Goal: Task Accomplishment & Management: Manage account settings

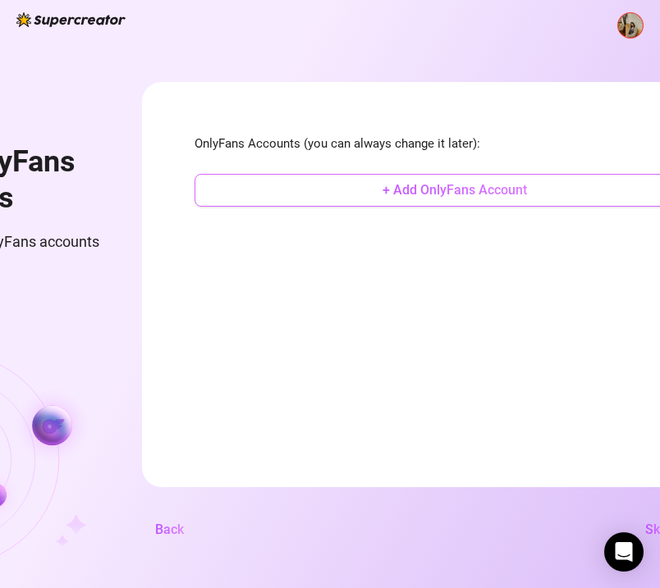
click at [419, 186] on button "+ Add OnlyFans Account" at bounding box center [454, 190] width 520 height 33
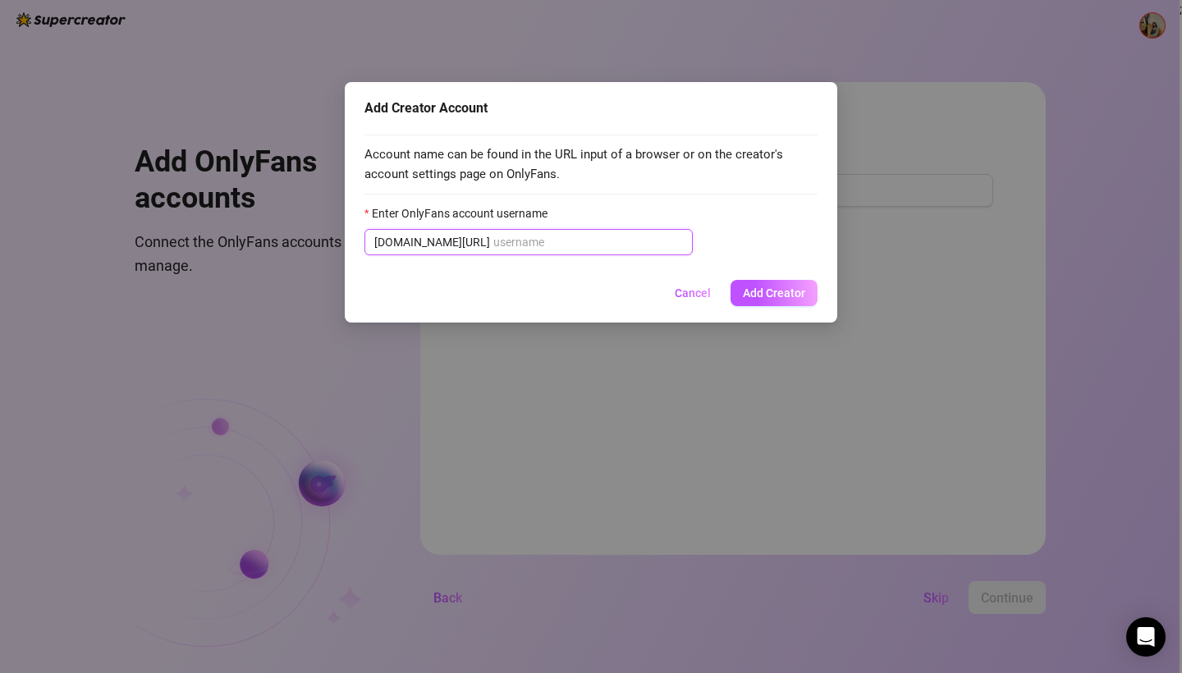
paste input "u519498135"
type input "u519498135"
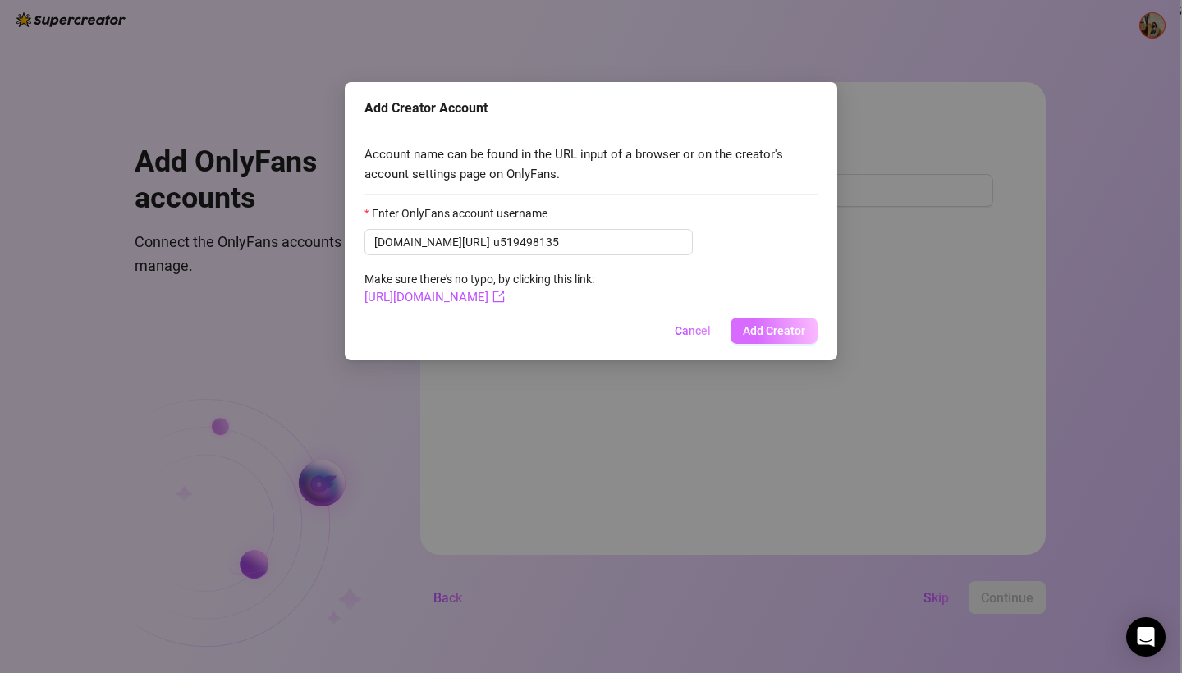
click at [671, 327] on span "Add Creator" at bounding box center [774, 330] width 62 height 13
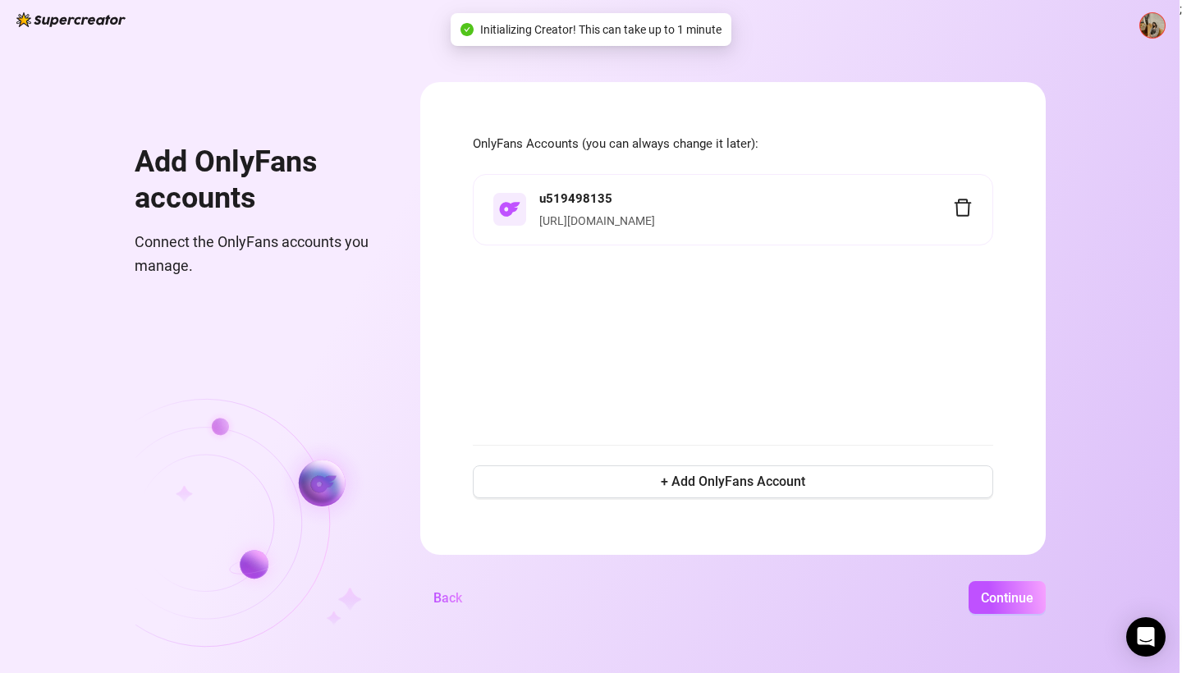
click at [671, 318] on div "u519498135 https://onlyfans.com/u519498135" at bounding box center [733, 299] width 520 height 251
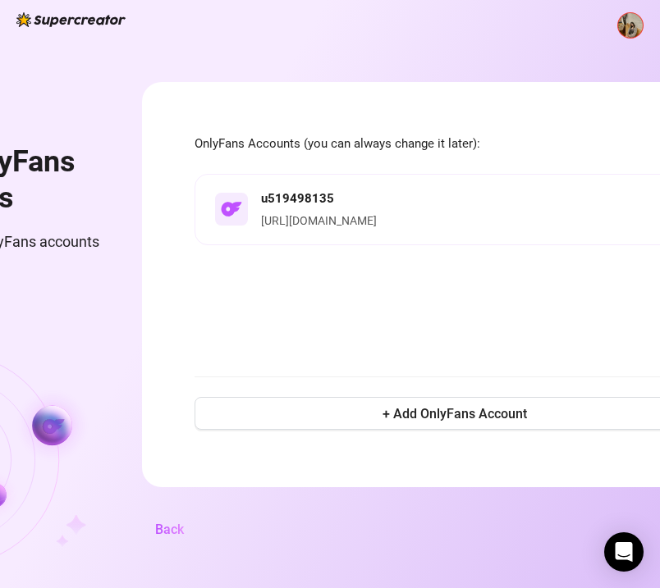
click at [467, 301] on div "u519498135 https://onlyfans.com/u519498135" at bounding box center [454, 266] width 520 height 184
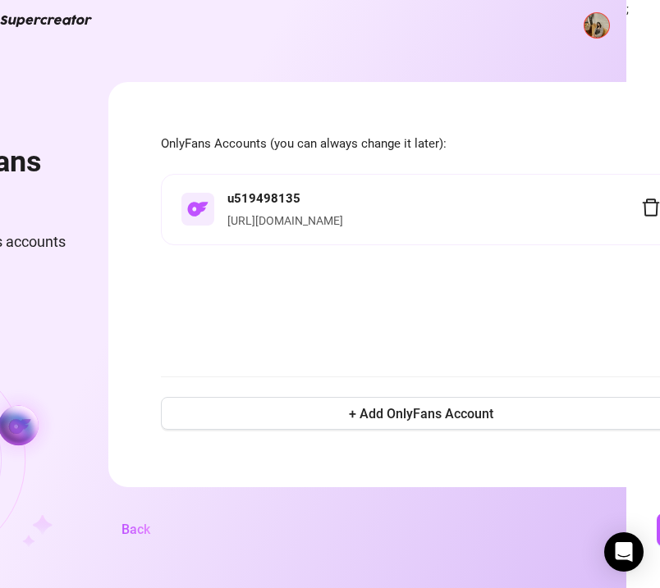
scroll to position [0, 45]
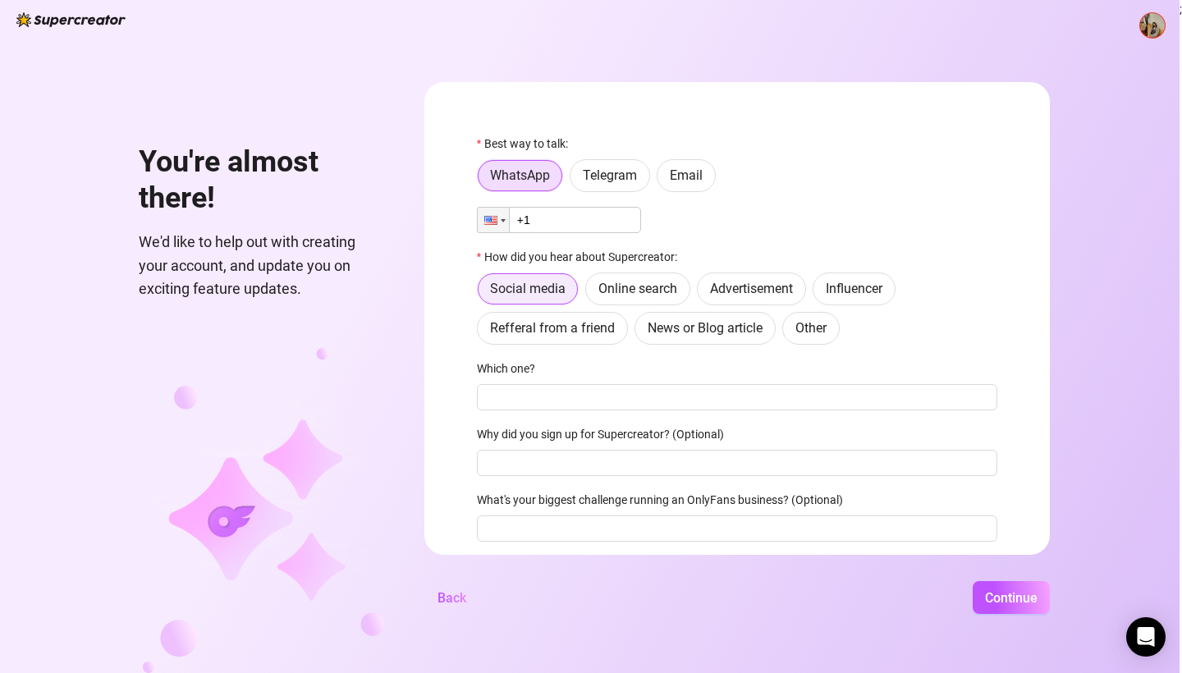
scroll to position [54, 0]
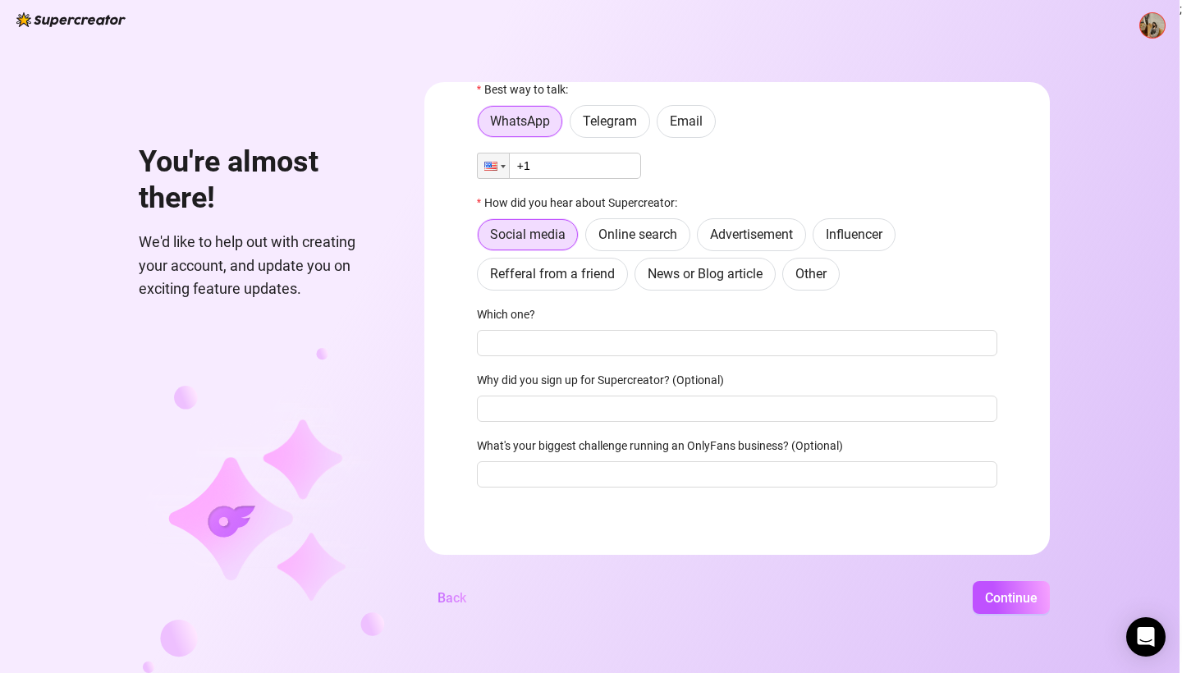
click at [479, 587] on button "Back" at bounding box center [451, 597] width 55 height 33
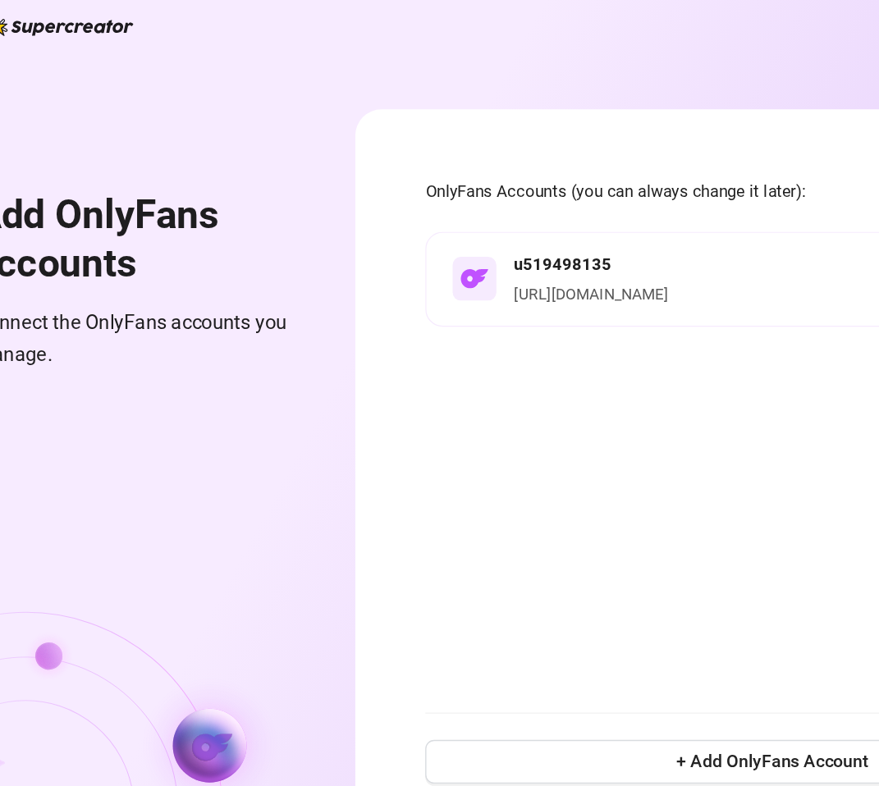
scroll to position [0, 0]
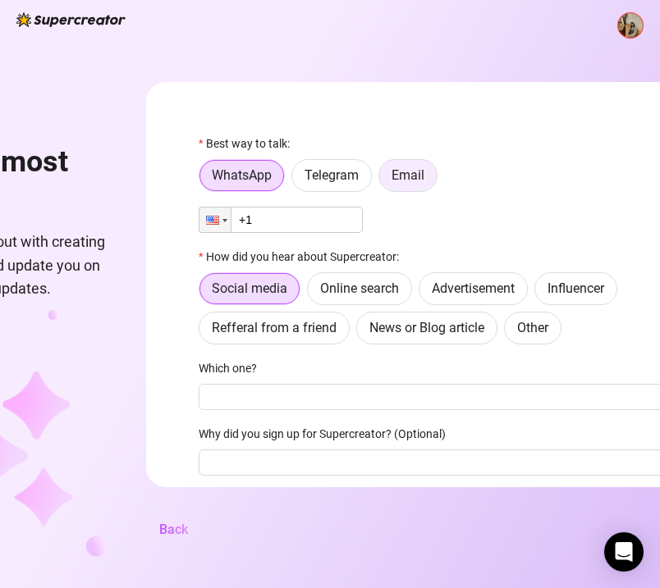
click at [424, 174] on span "Email" at bounding box center [407, 175] width 33 height 16
click at [383, 180] on input "Email" at bounding box center [383, 180] width 0 height 0
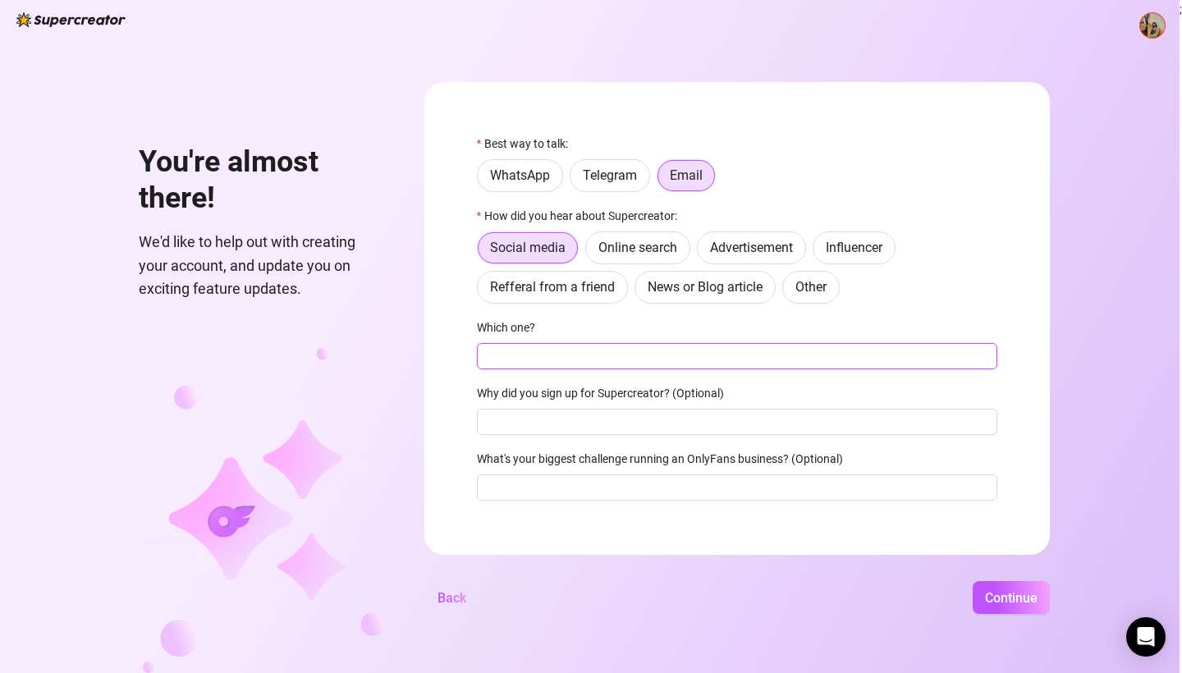
click at [591, 357] on input "Which one?" at bounding box center [737, 356] width 520 height 26
click at [671, 597] on span "Continue" at bounding box center [1011, 598] width 53 height 16
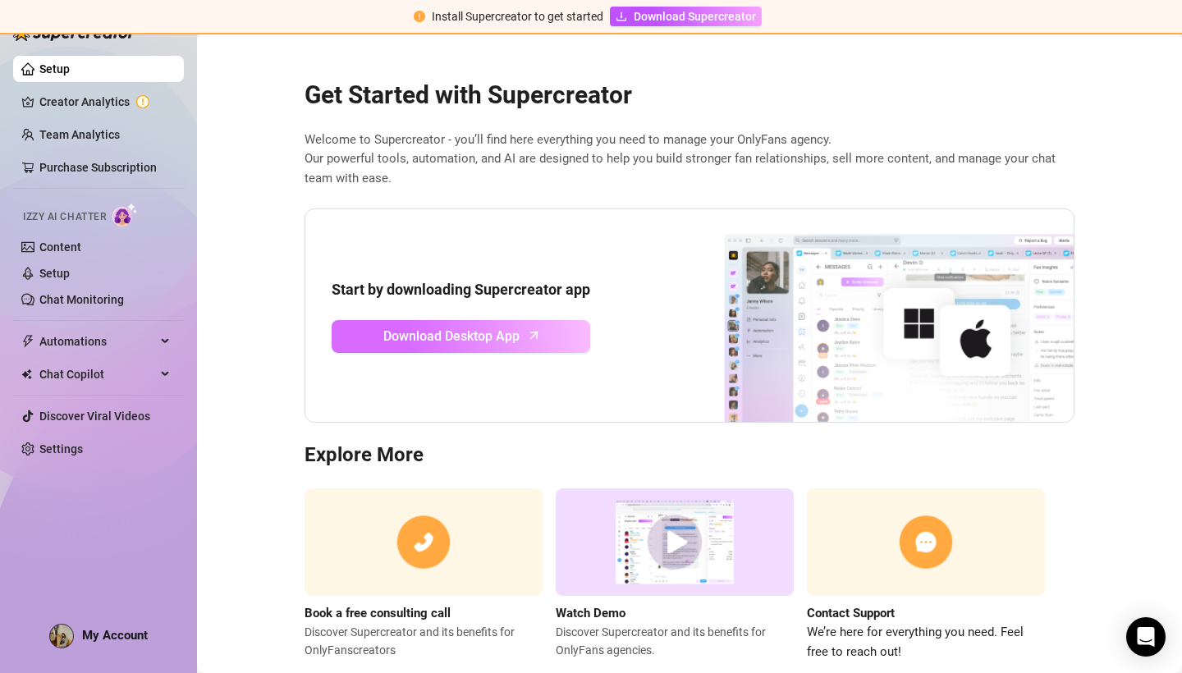
click at [422, 341] on span "Download Desktop App" at bounding box center [451, 336] width 136 height 21
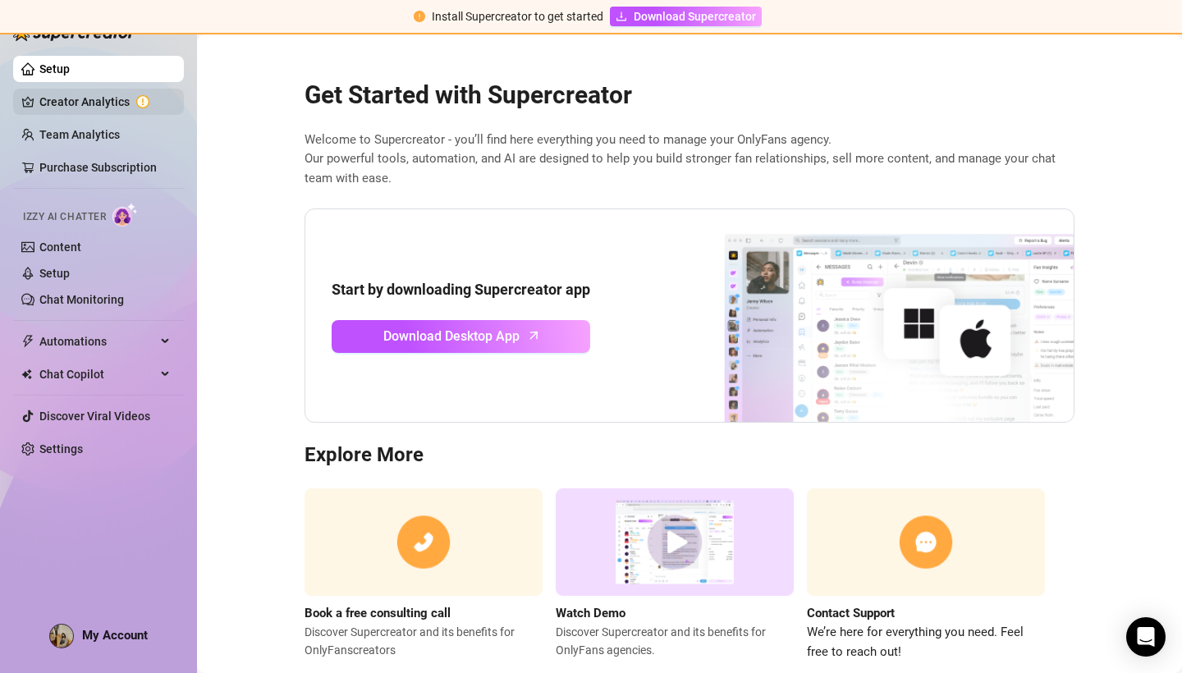
click at [70, 100] on link "Creator Analytics" at bounding box center [104, 102] width 131 height 26
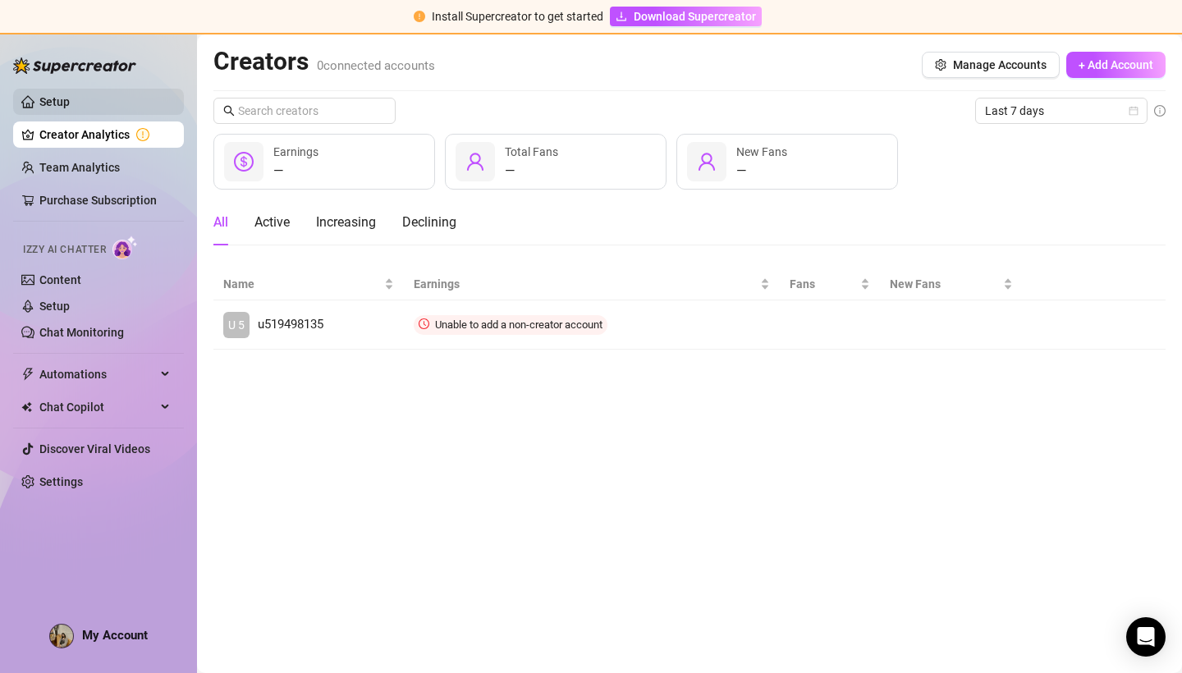
click at [66, 97] on link "Setup" at bounding box center [54, 101] width 30 height 13
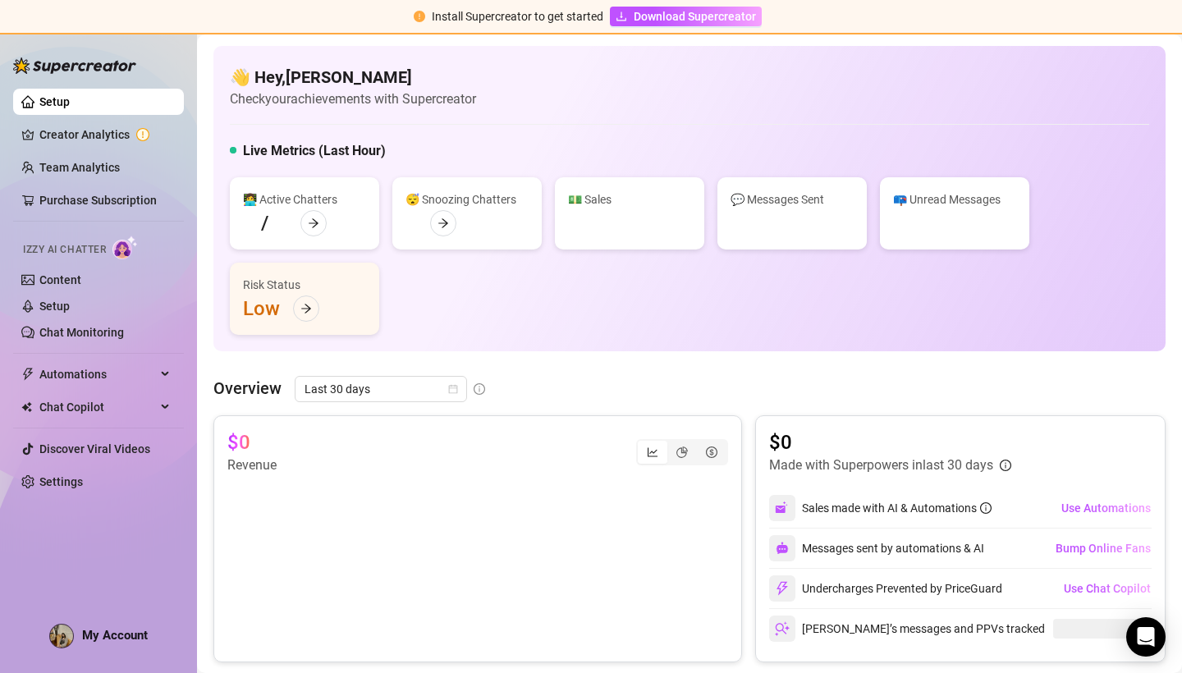
click at [65, 102] on link "Setup" at bounding box center [54, 101] width 30 height 13
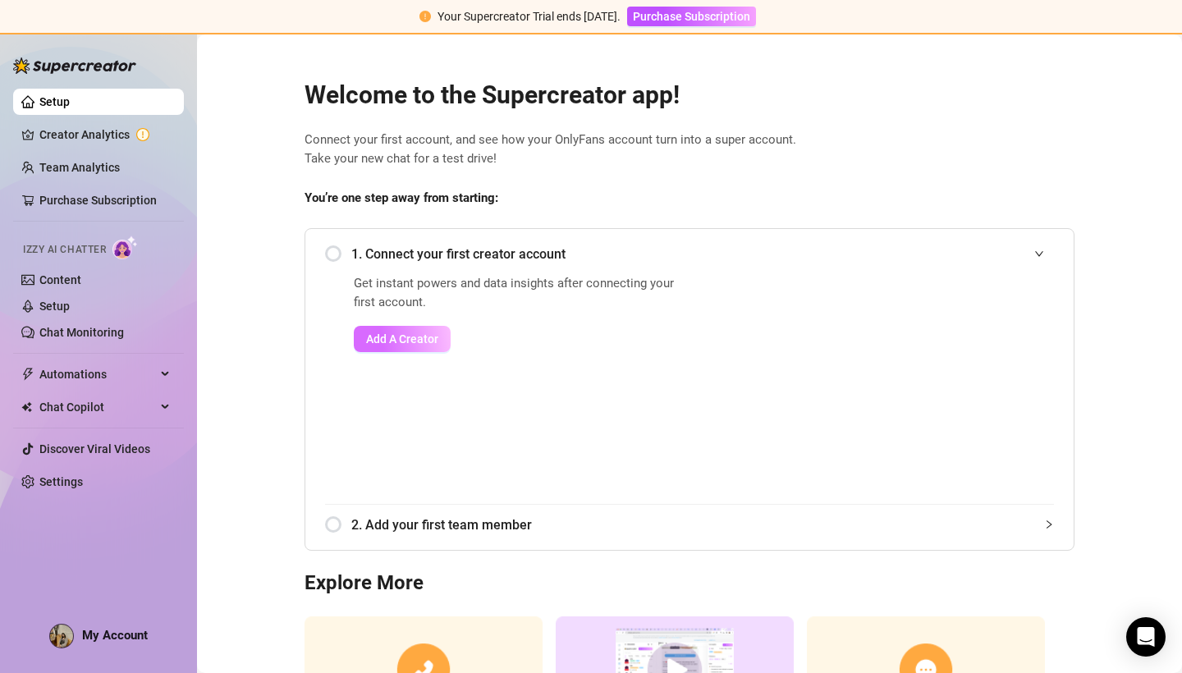
click at [390, 335] on span "Add A Creator" at bounding box center [402, 338] width 72 height 13
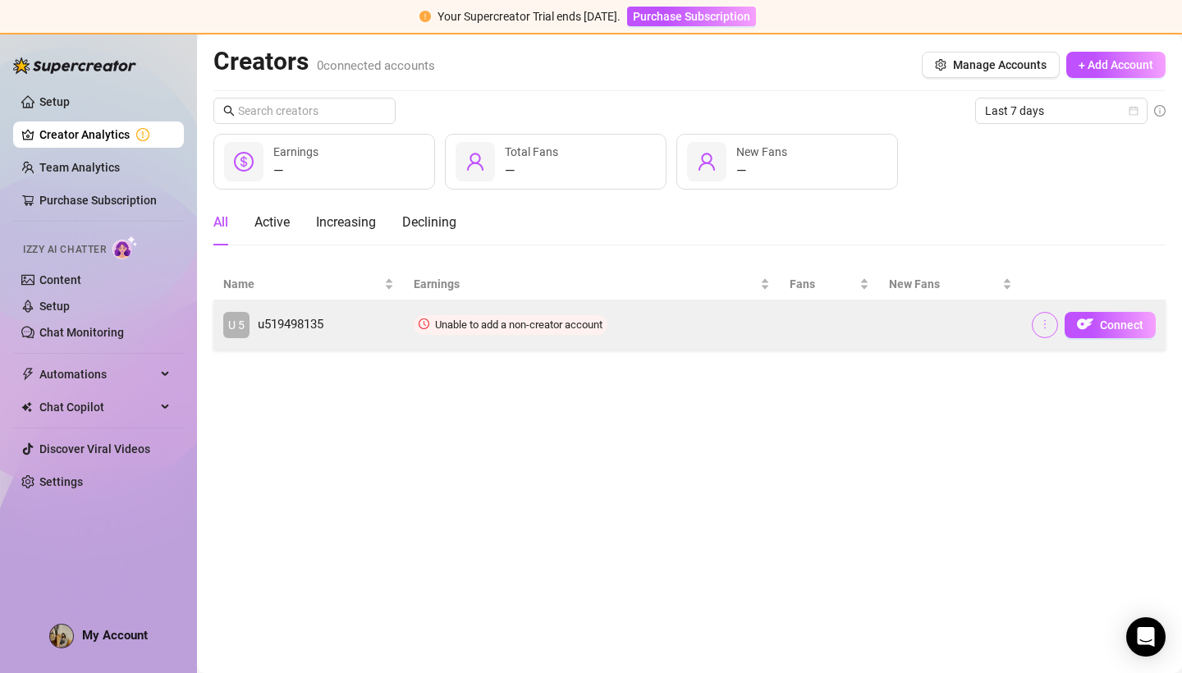
click at [1045, 321] on icon "more" at bounding box center [1045, 324] width 2 height 9
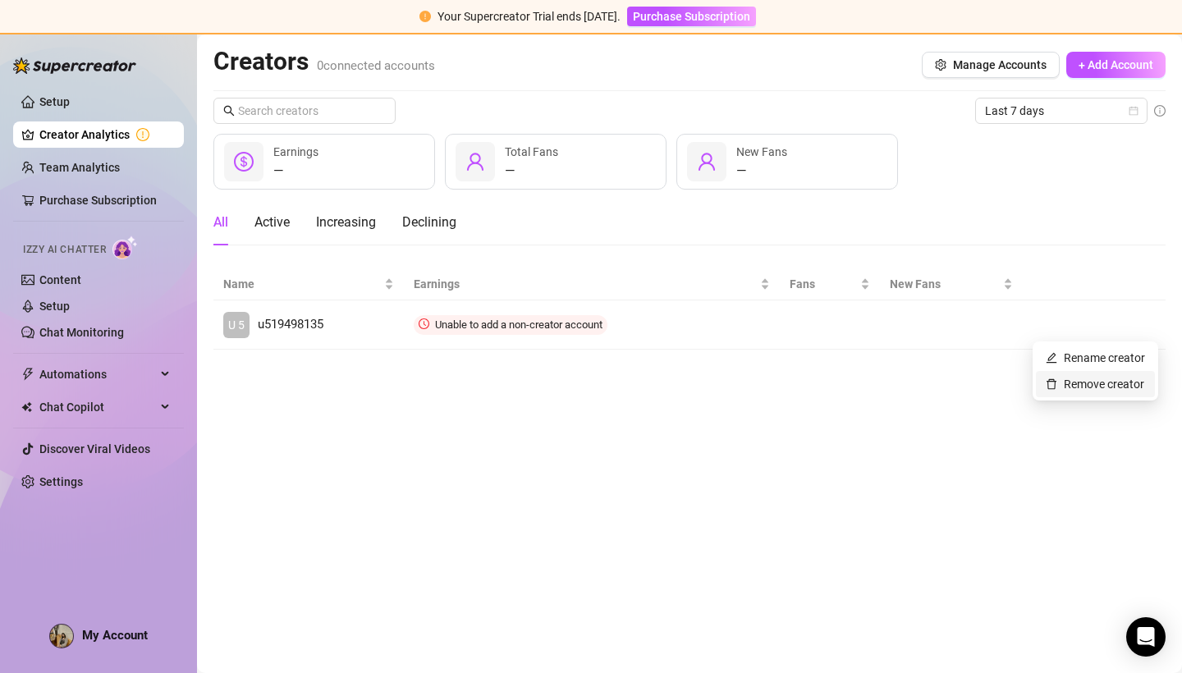
click at [1068, 381] on link "Remove creator" at bounding box center [1094, 383] width 98 height 13
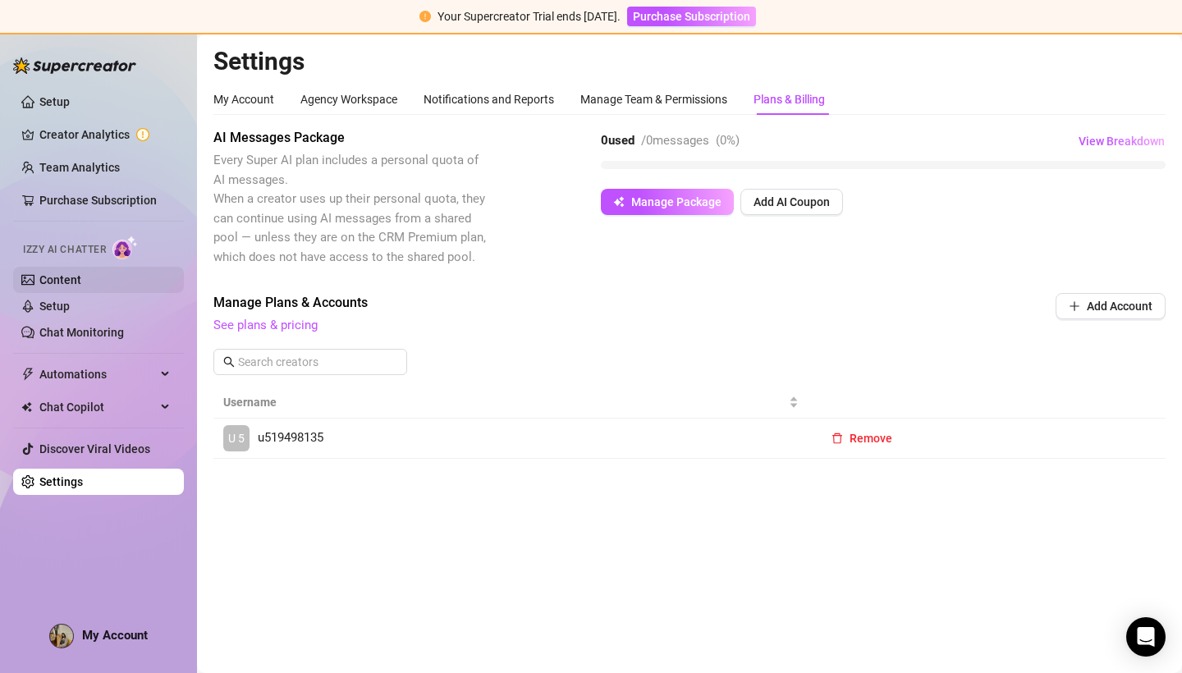
click at [63, 278] on link "Content" at bounding box center [60, 279] width 42 height 13
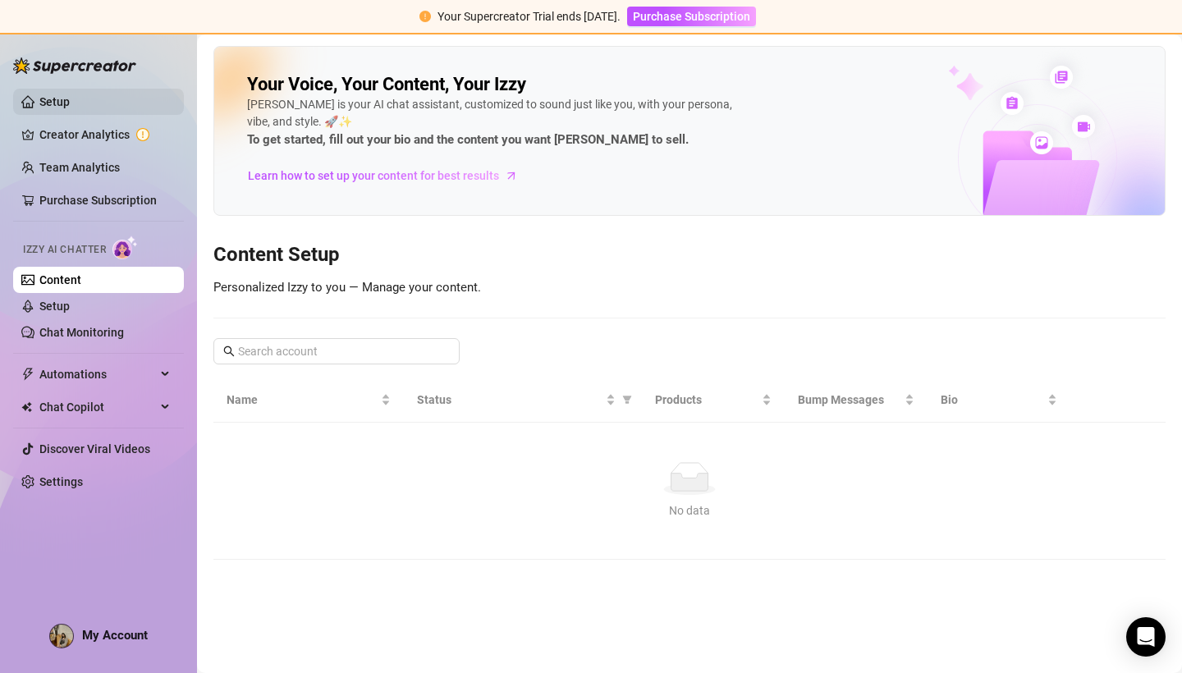
click at [69, 103] on link "Setup" at bounding box center [54, 101] width 30 height 13
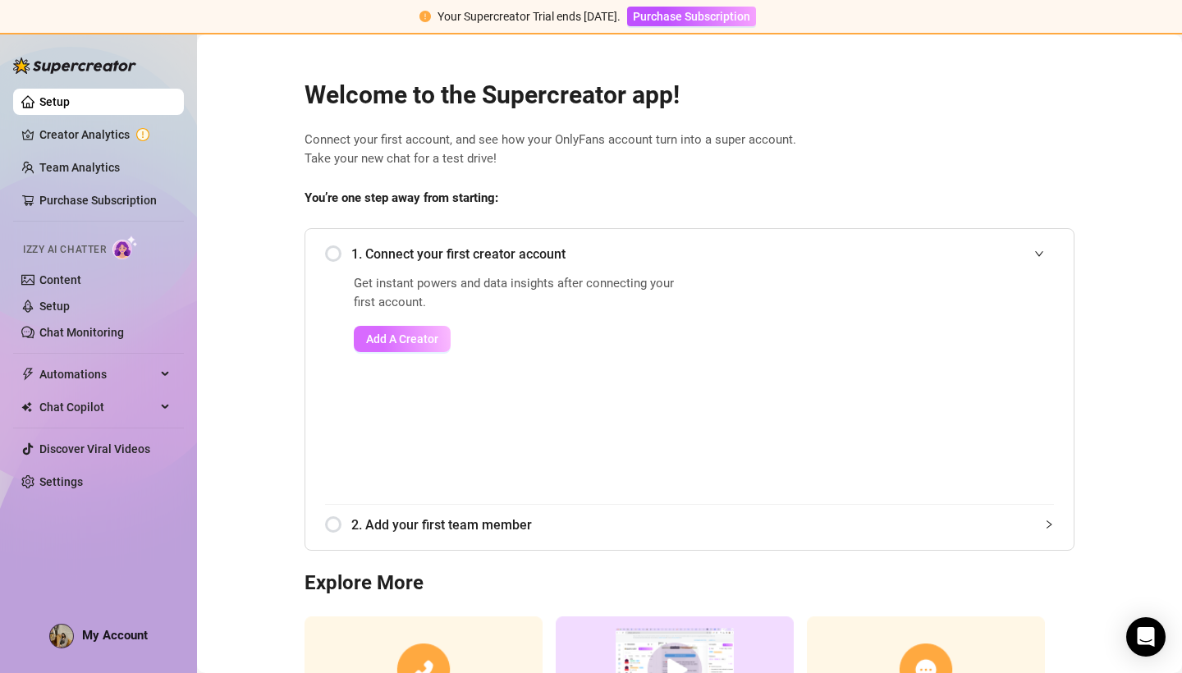
click at [405, 336] on span "Add A Creator" at bounding box center [402, 338] width 72 height 13
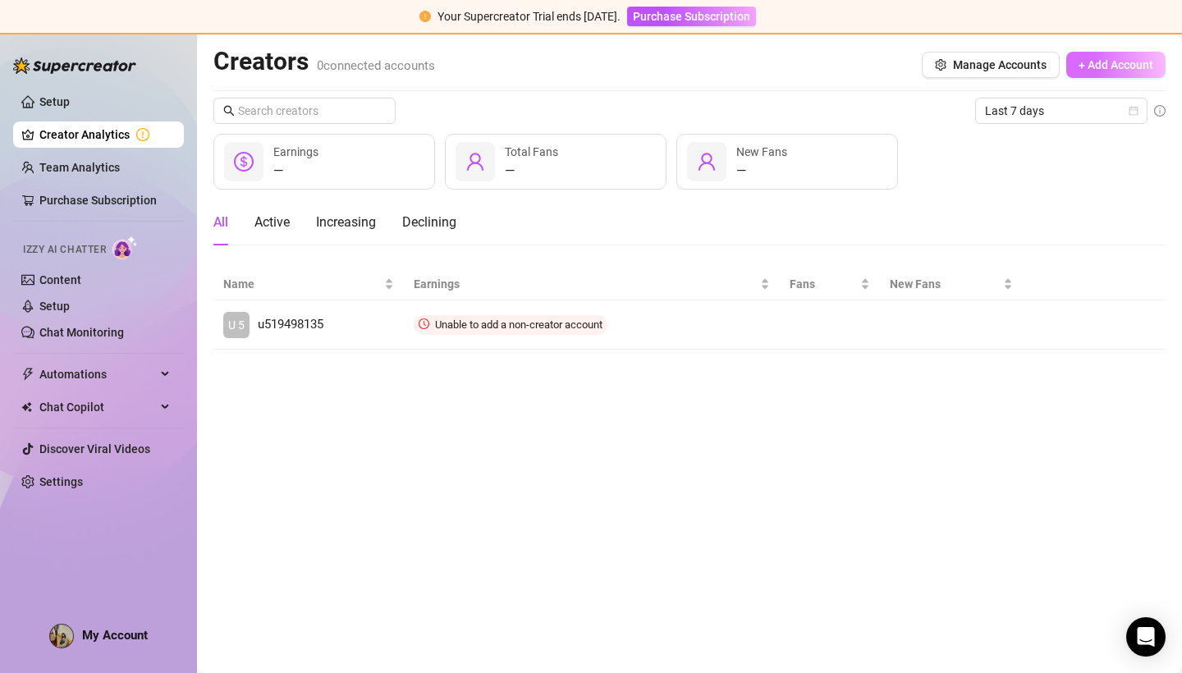
click at [1135, 66] on span "+ Add Account" at bounding box center [1115, 64] width 75 height 13
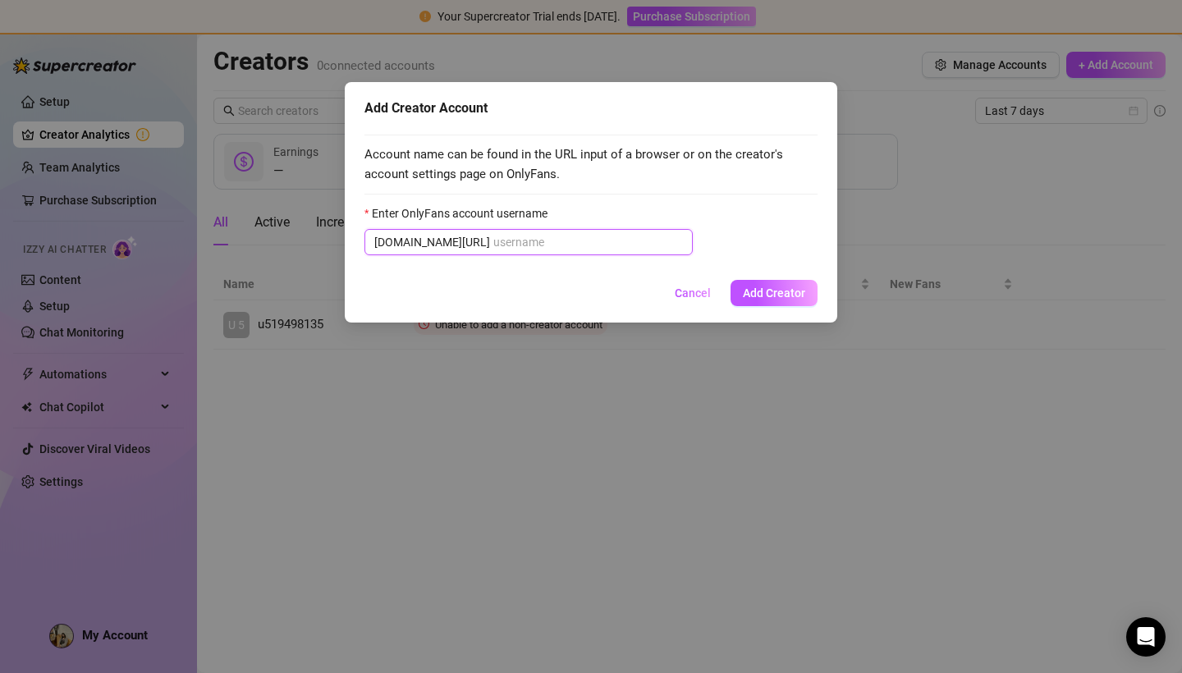
paste input "[URL][DOMAIN_NAME]"
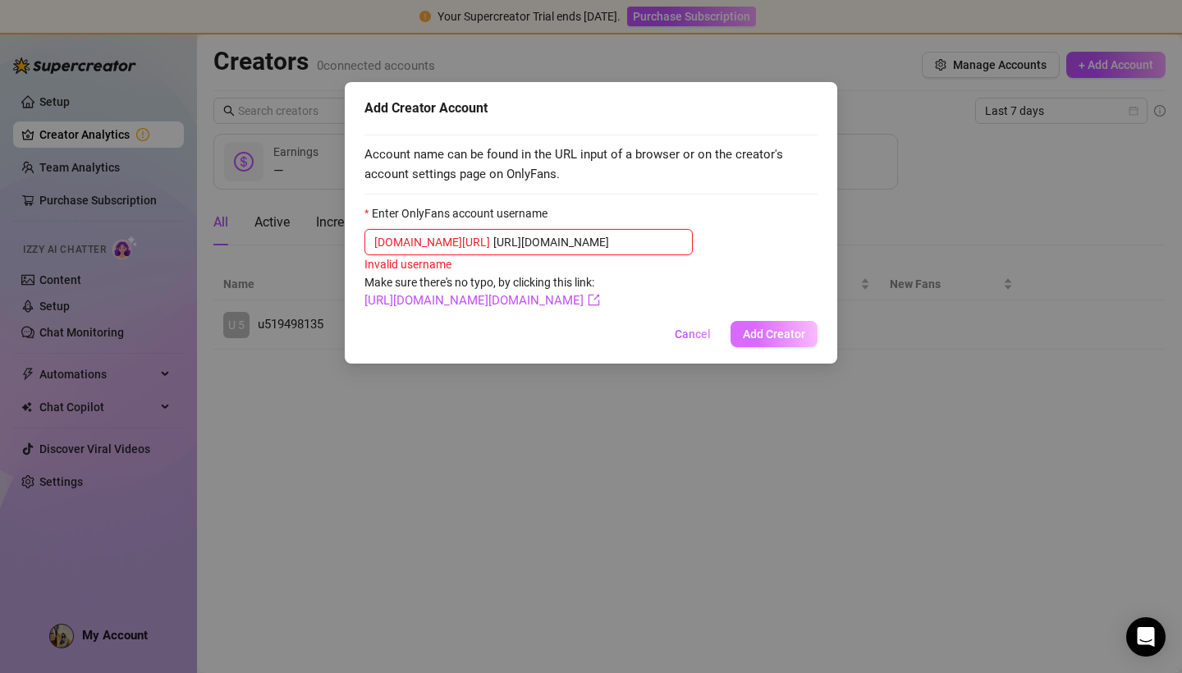
type input "[URL][DOMAIN_NAME]"
click at [766, 341] on span "Add Creator" at bounding box center [774, 333] width 62 height 13
click at [772, 341] on span "Add Creator" at bounding box center [774, 333] width 62 height 13
click at [406, 303] on link "[URL][DOMAIN_NAME][DOMAIN_NAME]" at bounding box center [482, 300] width 236 height 15
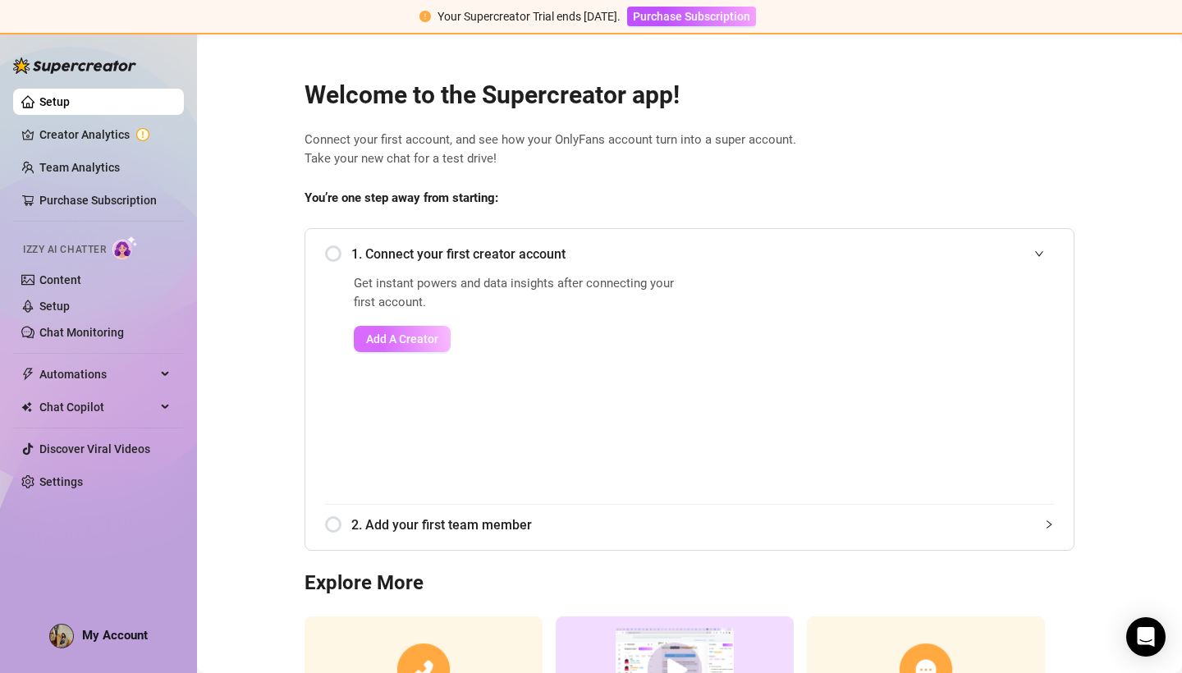
click at [406, 341] on span "Add A Creator" at bounding box center [402, 338] width 72 height 13
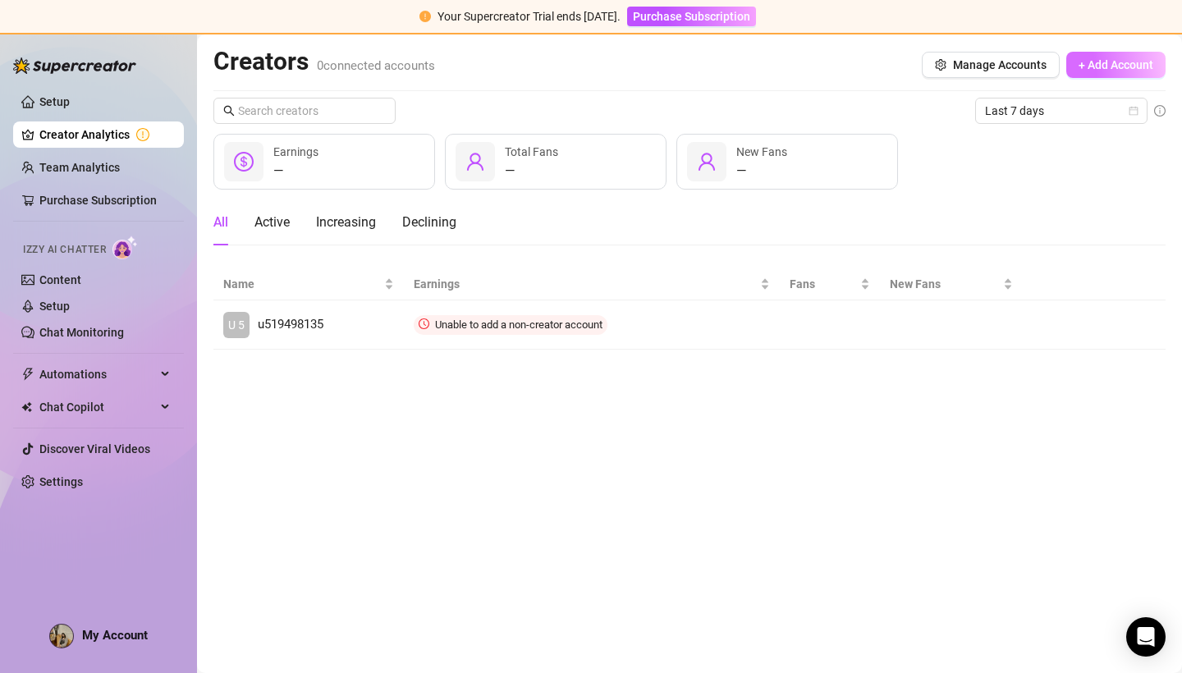
click at [1103, 68] on span "+ Add Account" at bounding box center [1115, 64] width 75 height 13
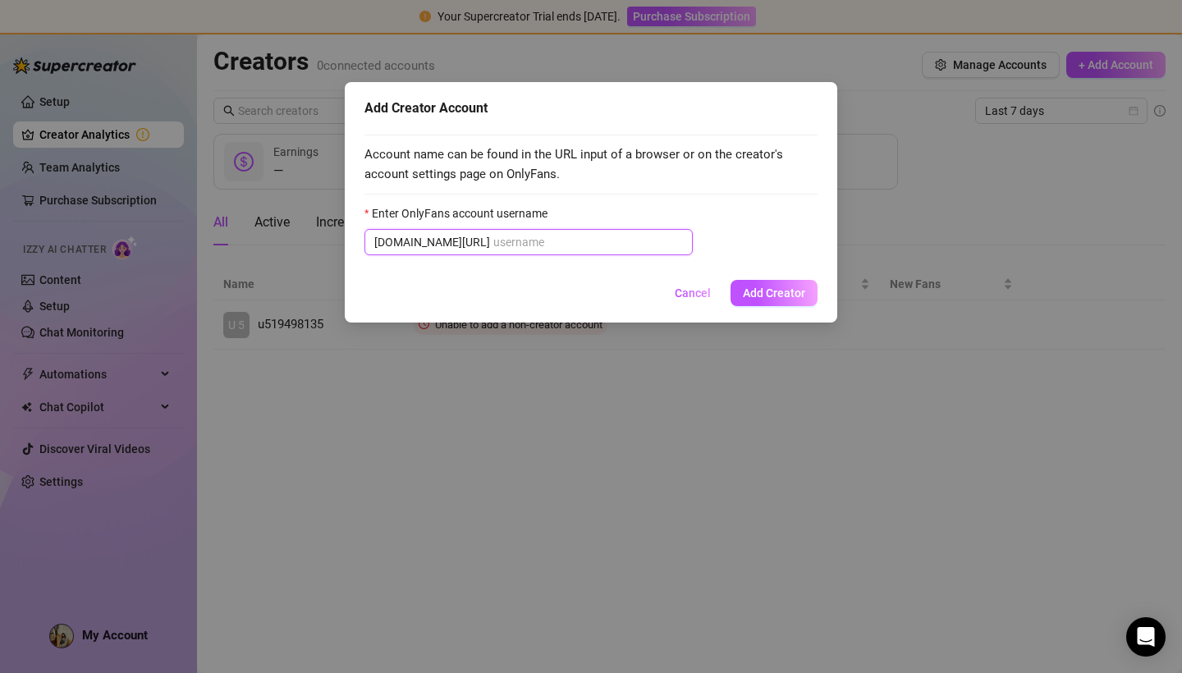
paste input "[URL][DOMAIN_NAME]"
type input "[URL][DOMAIN_NAME]"
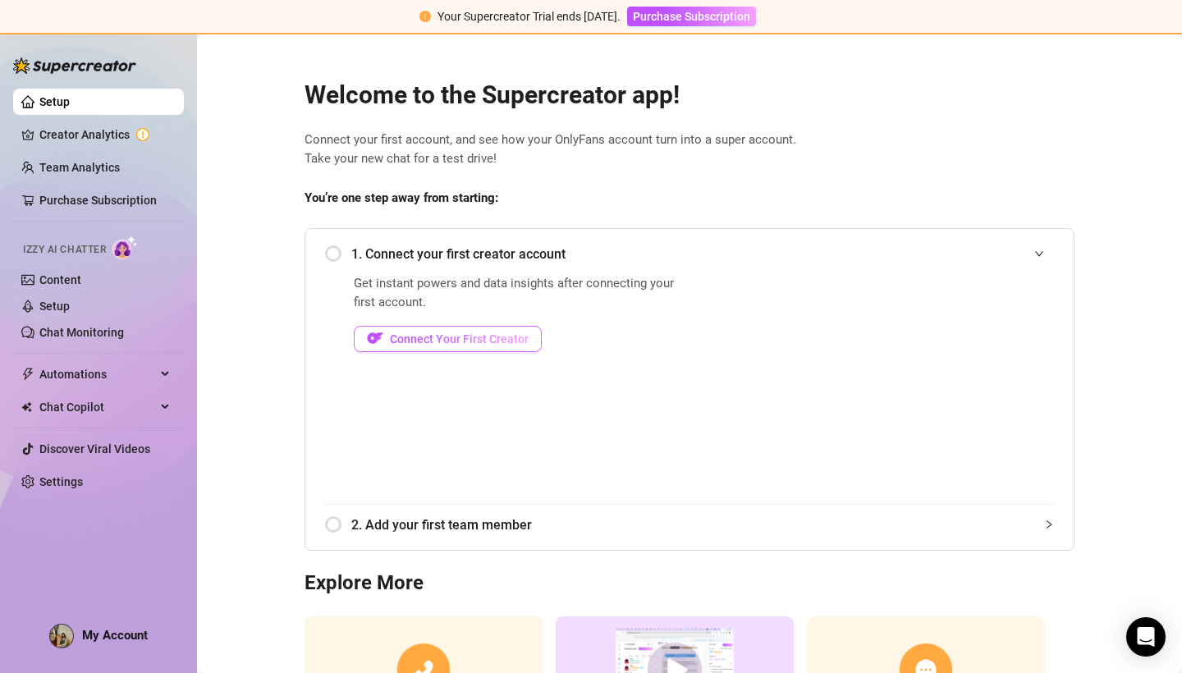
click at [426, 343] on button "Connect Your First Creator" at bounding box center [448, 339] width 188 height 26
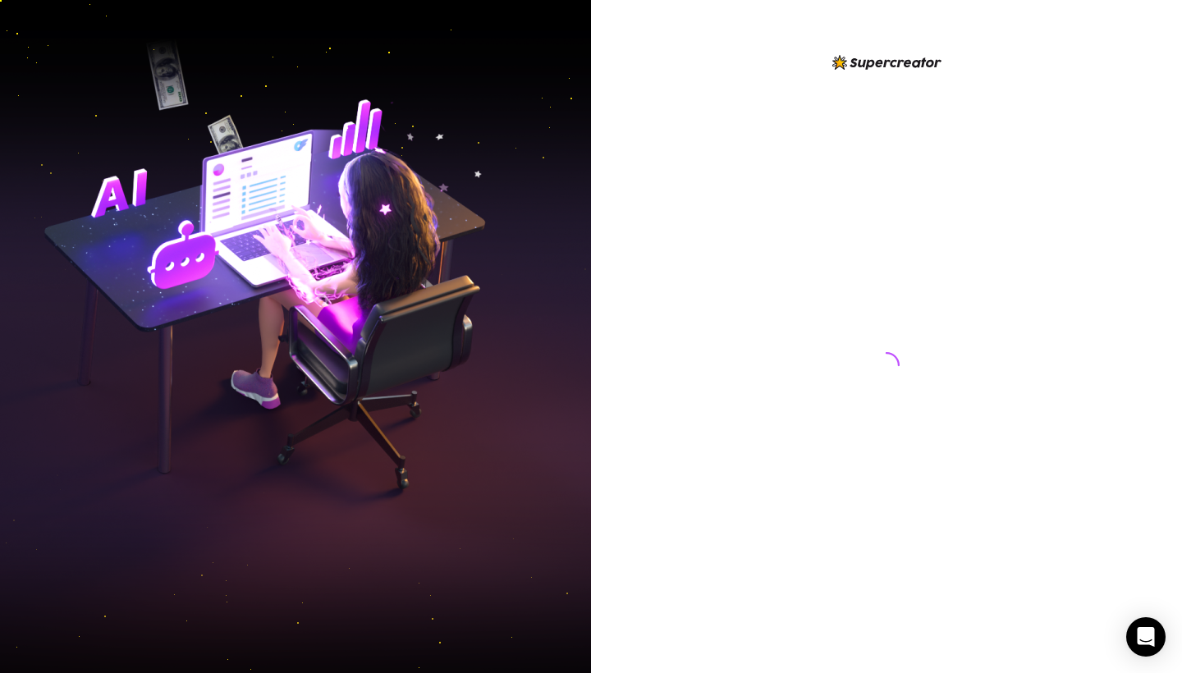
click at [937, 346] on div at bounding box center [886, 350] width 366 height 594
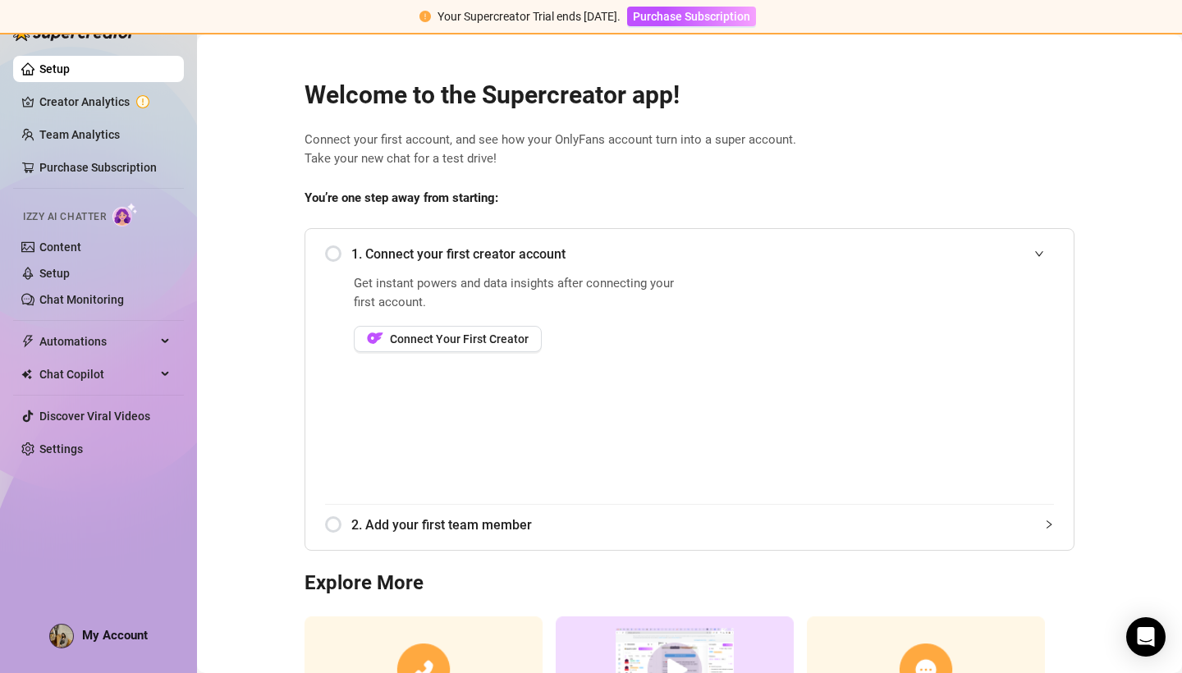
click at [103, 641] on span "My Account" at bounding box center [115, 635] width 66 height 15
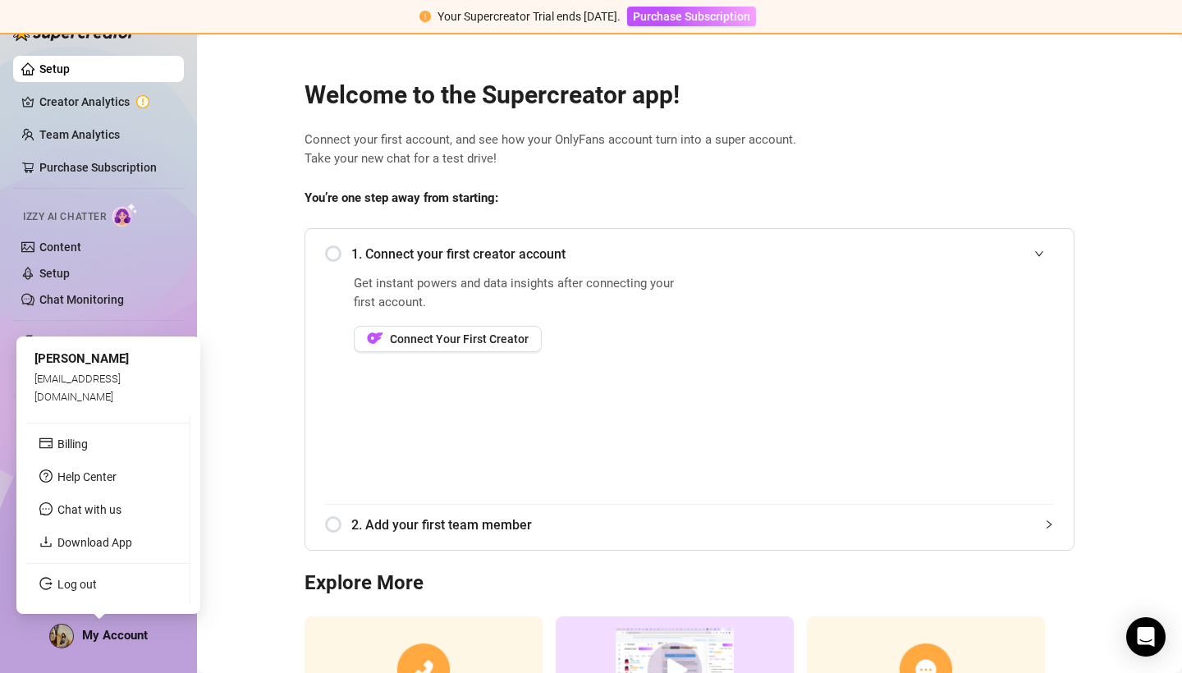
click at [103, 636] on span "My Account" at bounding box center [115, 635] width 66 height 15
click at [97, 585] on link "Log out" at bounding box center [76, 584] width 39 height 13
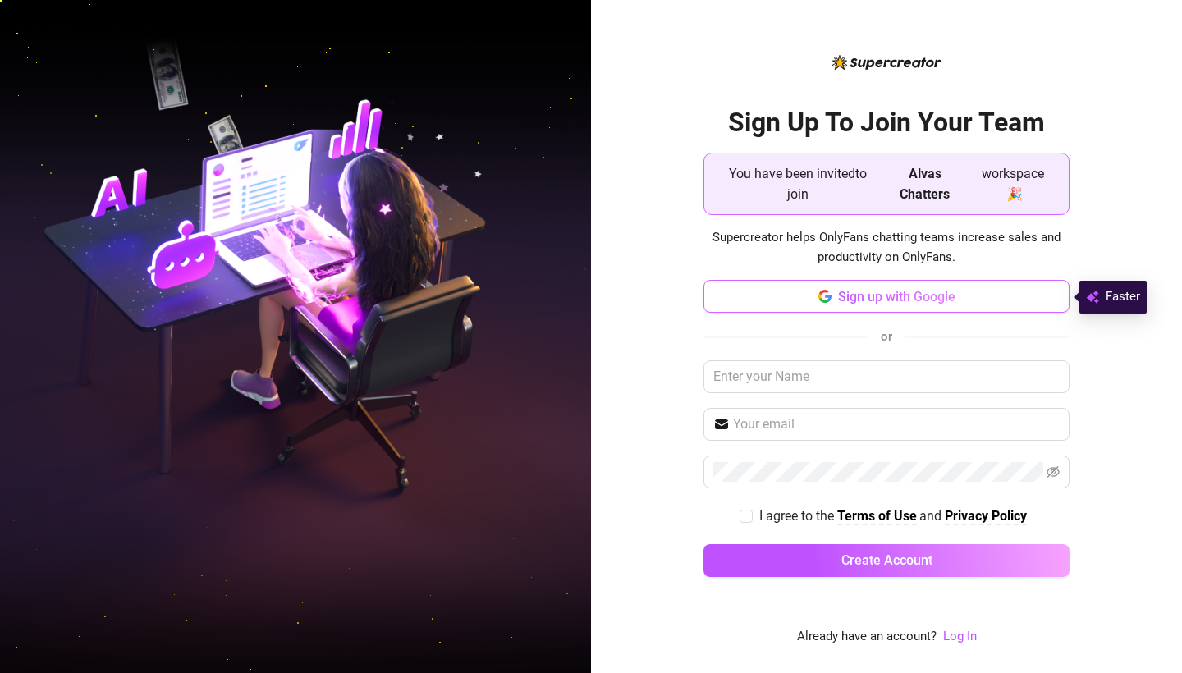
click at [957, 300] on button "Sign up with Google" at bounding box center [886, 296] width 366 height 33
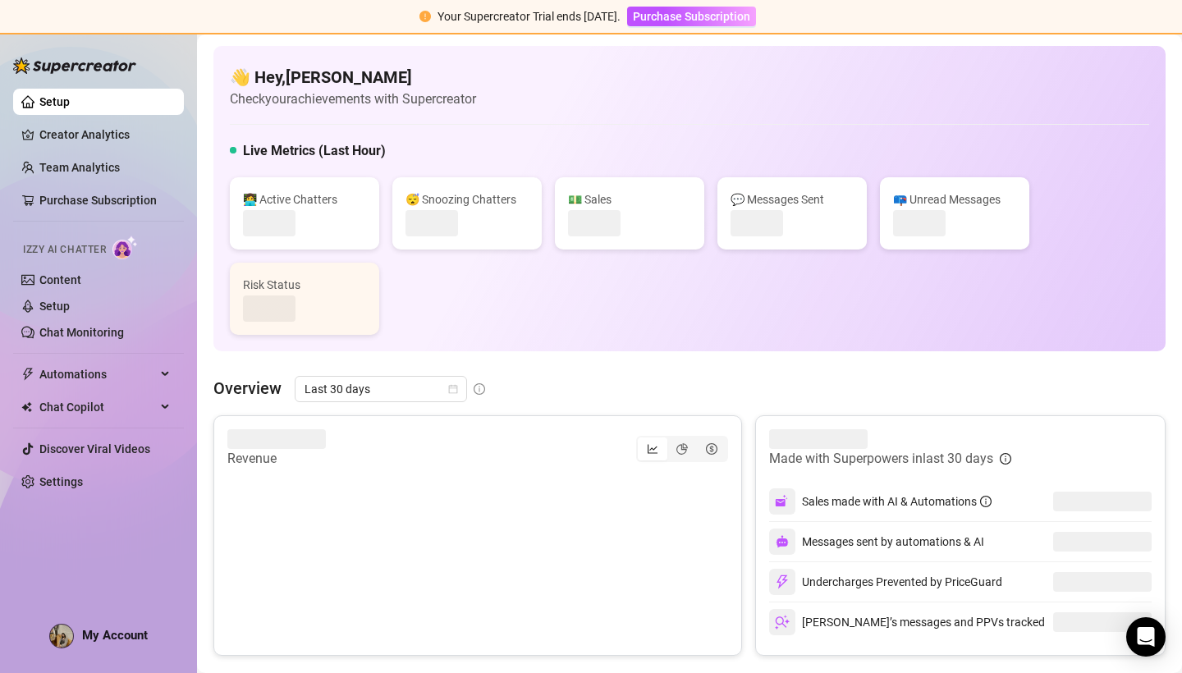
click at [94, 635] on span "My Account" at bounding box center [115, 635] width 66 height 15
click at [80, 637] on div "My Account" at bounding box center [98, 636] width 98 height 25
click at [81, 482] on link "Settings" at bounding box center [60, 481] width 43 height 13
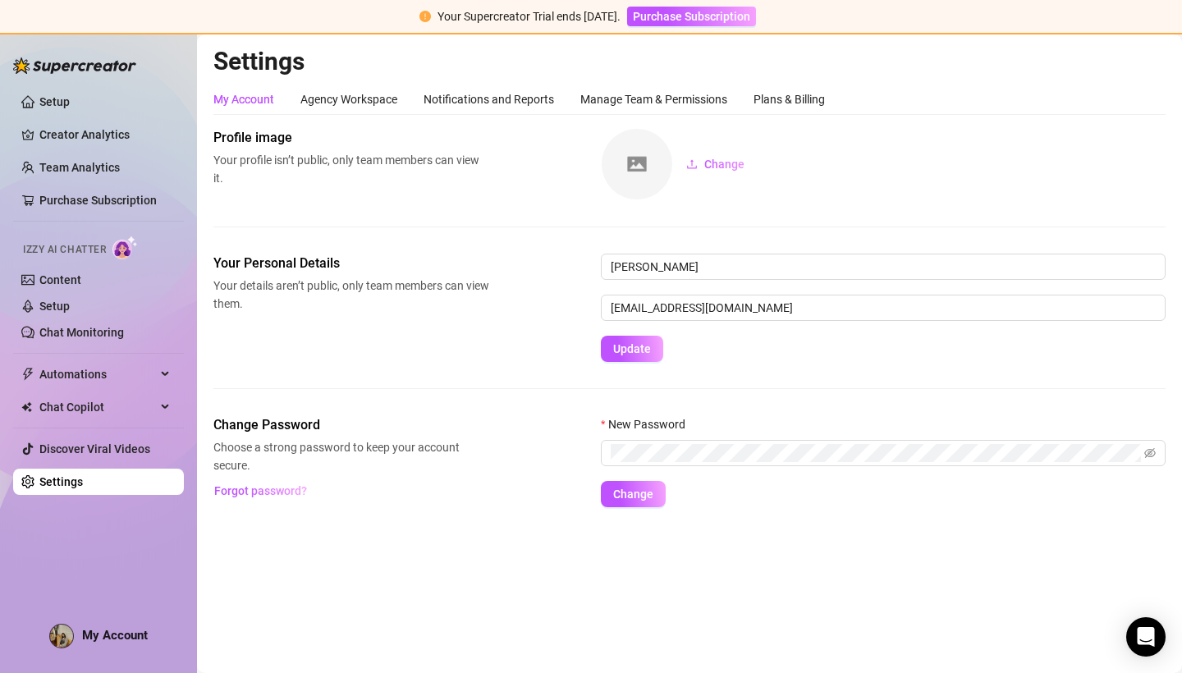
click at [61, 483] on link "Settings" at bounding box center [60, 481] width 43 height 13
click at [39, 107] on link "Setup" at bounding box center [54, 101] width 30 height 13
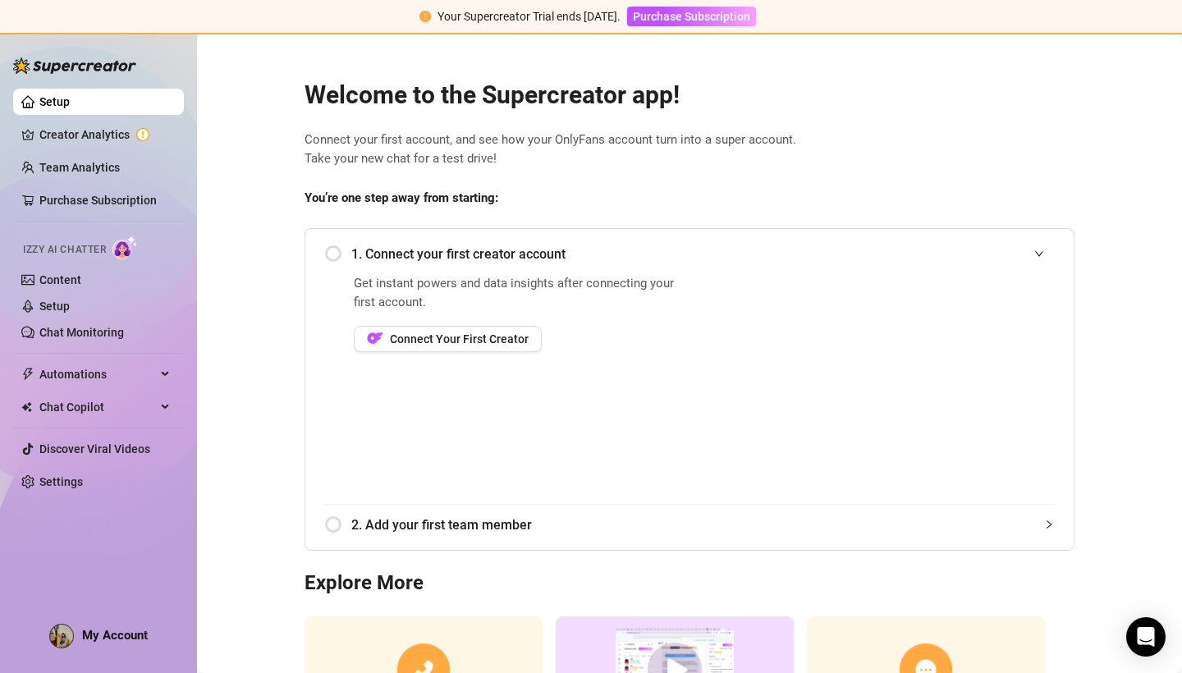
click at [97, 640] on span "My Account" at bounding box center [115, 635] width 66 height 15
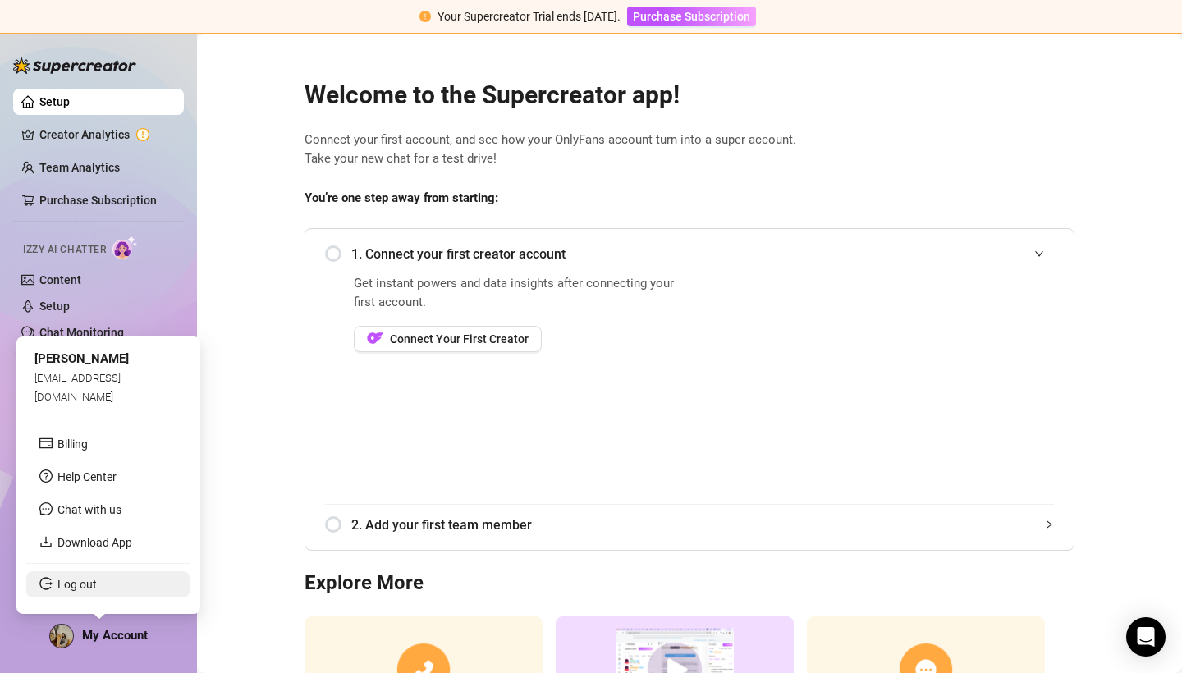
click at [77, 590] on link "Log out" at bounding box center [76, 584] width 39 height 13
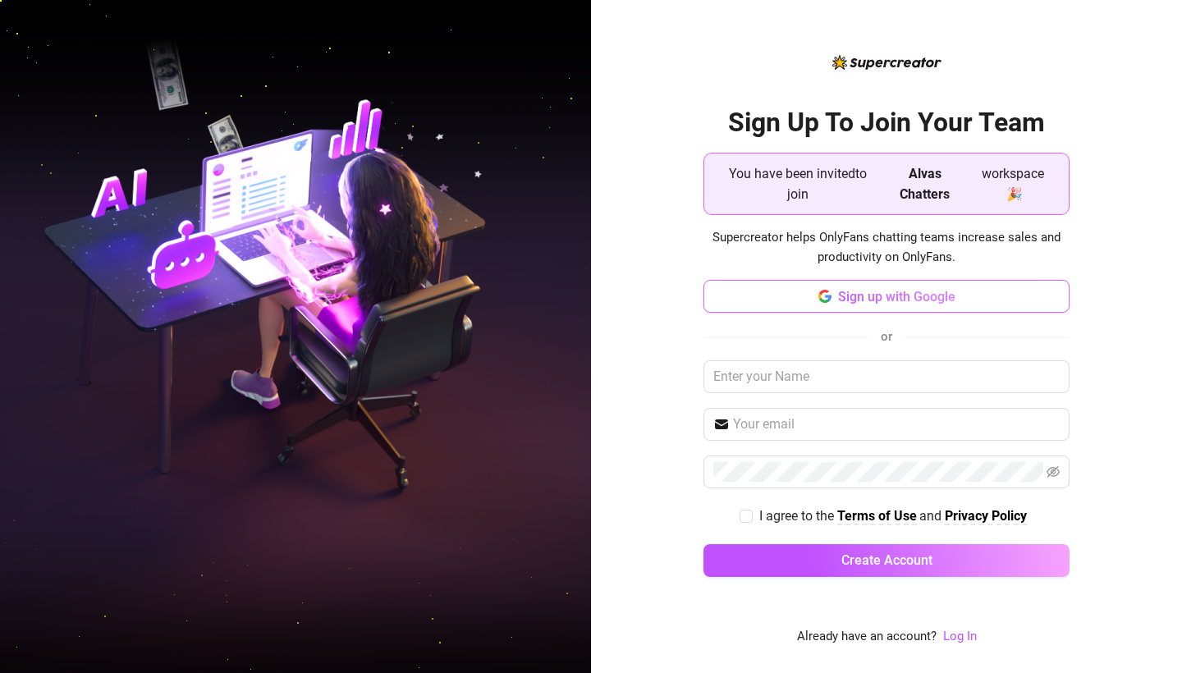
click at [882, 304] on button "Sign up with Google" at bounding box center [886, 296] width 366 height 33
